Goal: Information Seeking & Learning: Learn about a topic

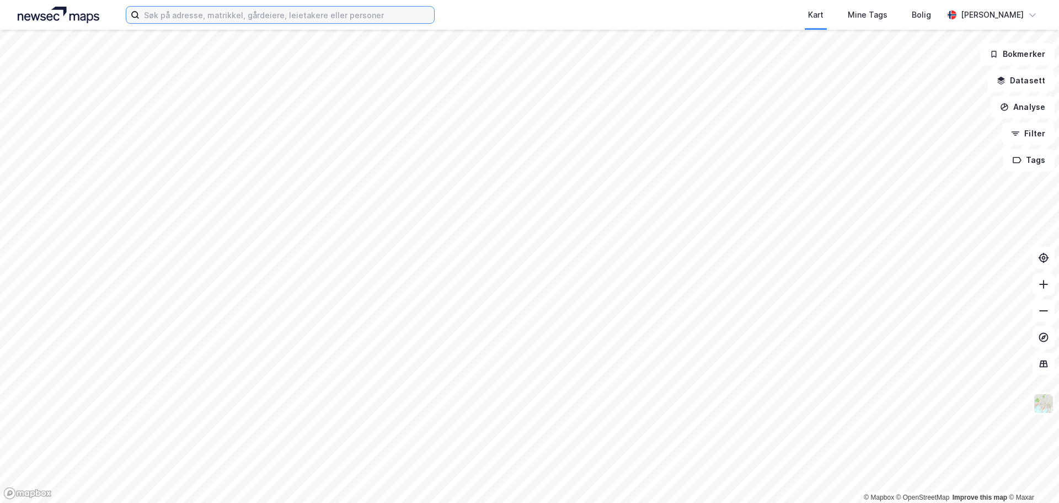
click at [165, 17] on input at bounding box center [287, 15] width 295 height 17
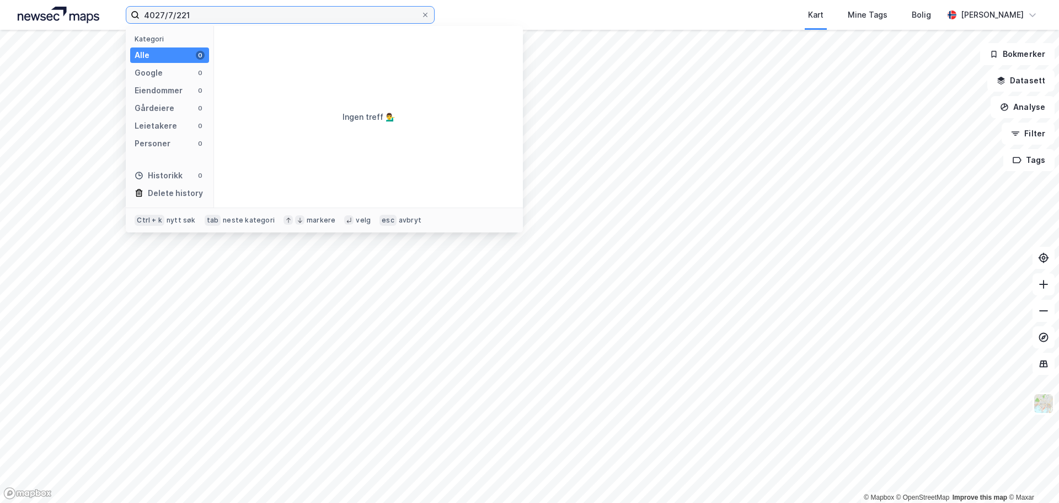
click at [200, 19] on input "4027/7/221" at bounding box center [280, 15] width 281 height 17
click at [154, 13] on input "4027/7/221" at bounding box center [280, 15] width 281 height 17
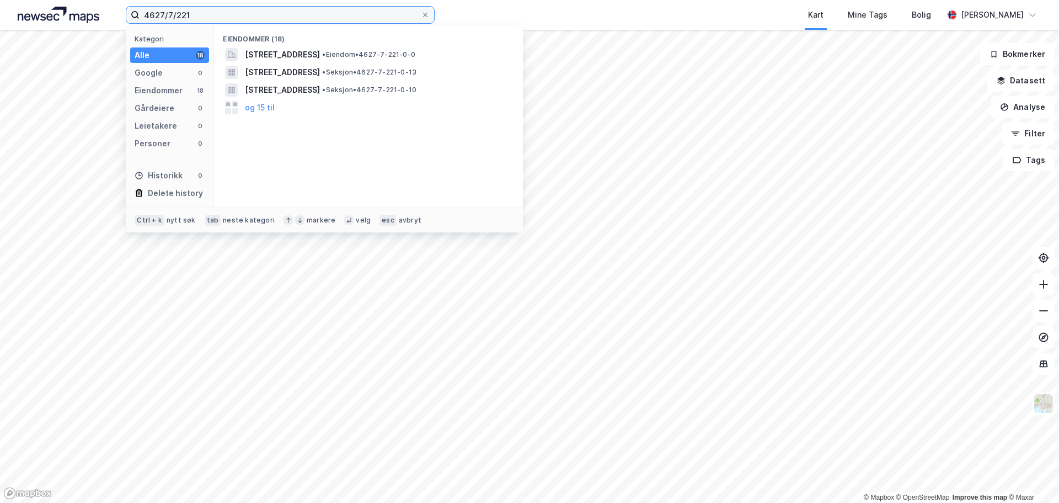
type input "4627/7/221"
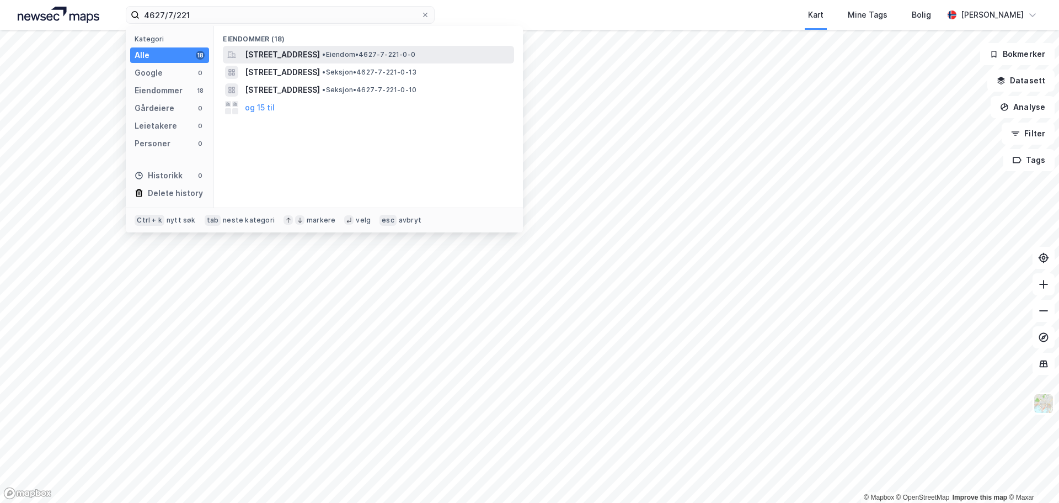
click at [258, 52] on span "[STREET_ADDRESS]" at bounding box center [282, 54] width 75 height 13
